Goal: Task Accomplishment & Management: Manage account settings

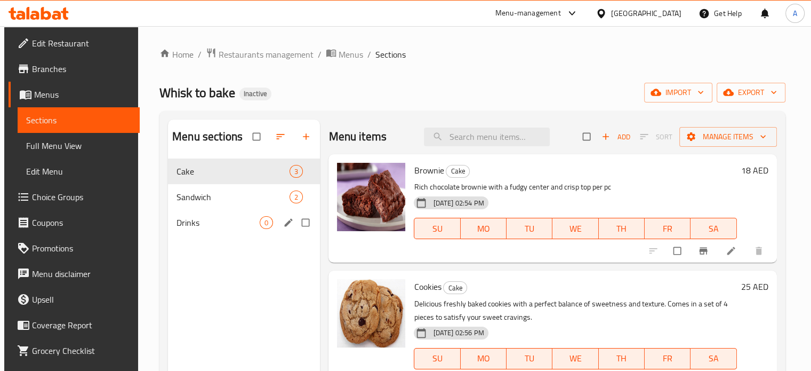
click at [194, 223] on span "Drinks" at bounding box center [217, 222] width 83 height 13
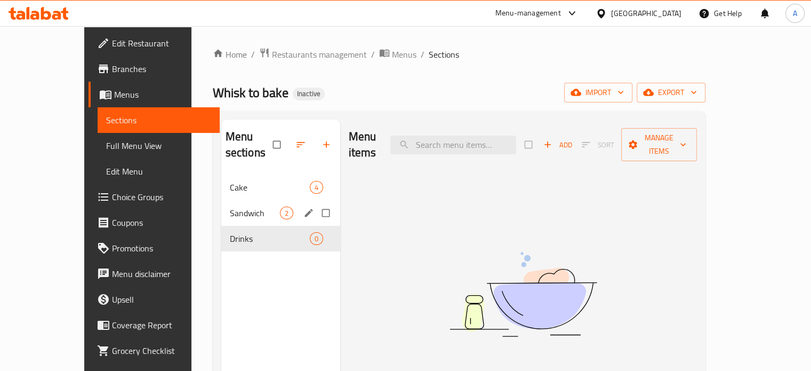
click at [221, 178] on div "Cake 4" at bounding box center [280, 187] width 119 height 26
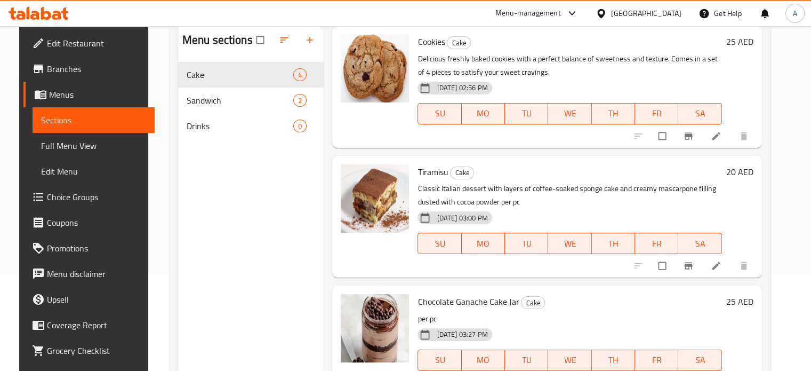
scroll to position [149, 0]
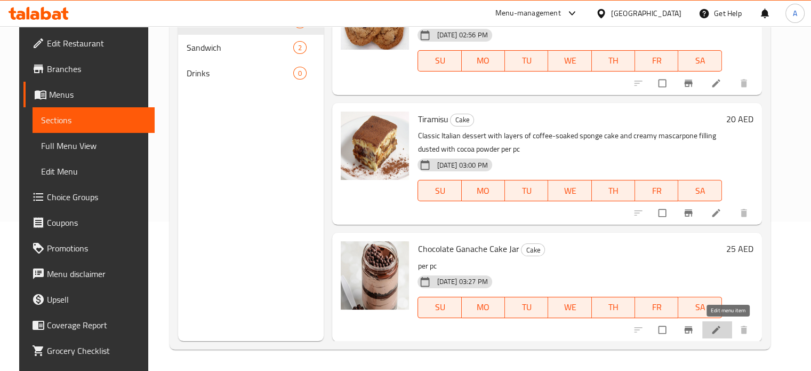
click at [721, 331] on icon at bounding box center [716, 329] width 11 height 11
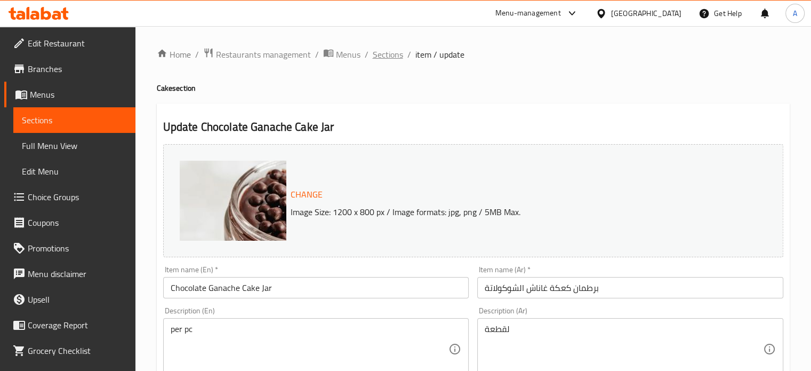
click at [389, 53] on span "Sections" at bounding box center [388, 54] width 30 height 13
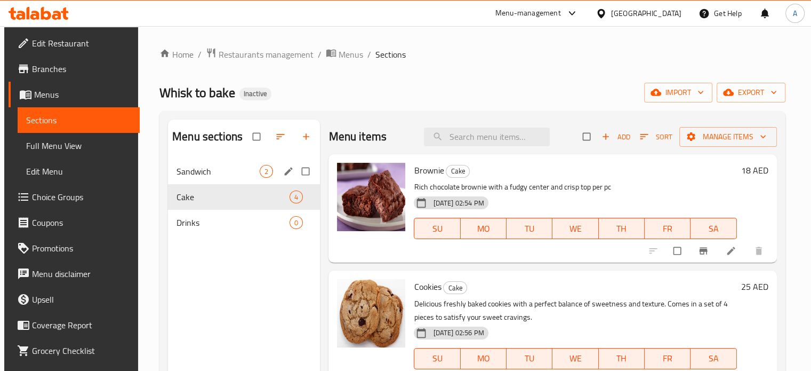
click at [209, 172] on span "Sandwich" at bounding box center [217, 171] width 83 height 13
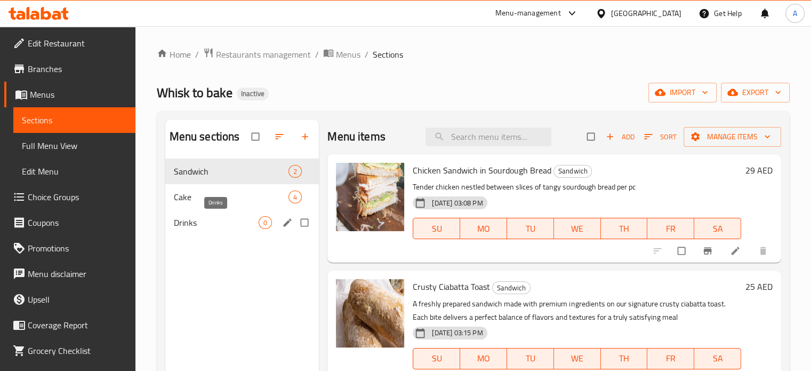
click at [218, 226] on span "Drinks" at bounding box center [216, 222] width 85 height 13
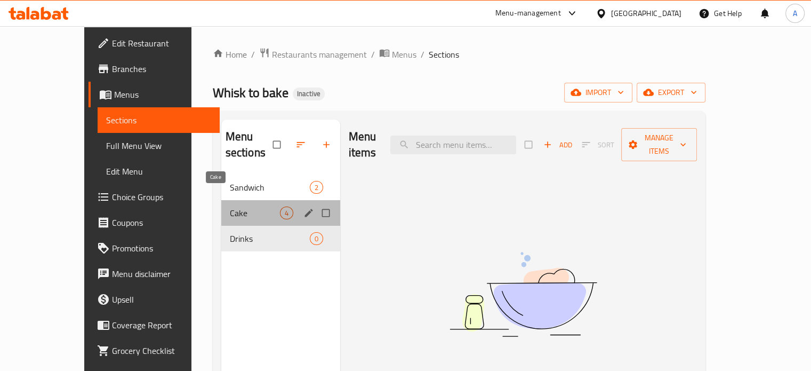
click at [230, 206] on span "Cake" at bounding box center [255, 212] width 50 height 13
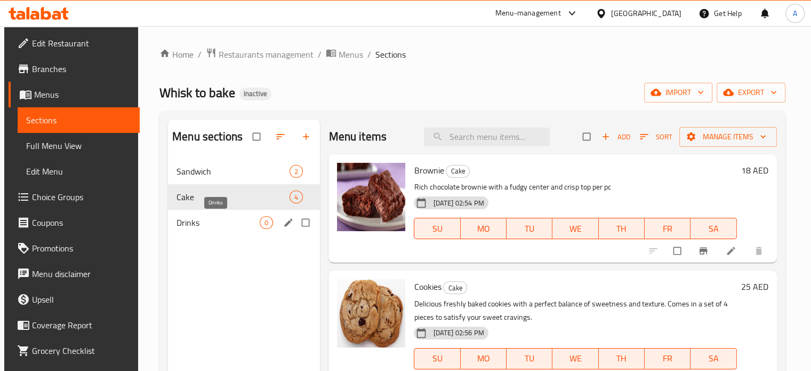
click at [197, 223] on span "Drinks" at bounding box center [217, 222] width 83 height 13
